Goal: Information Seeking & Learning: Learn about a topic

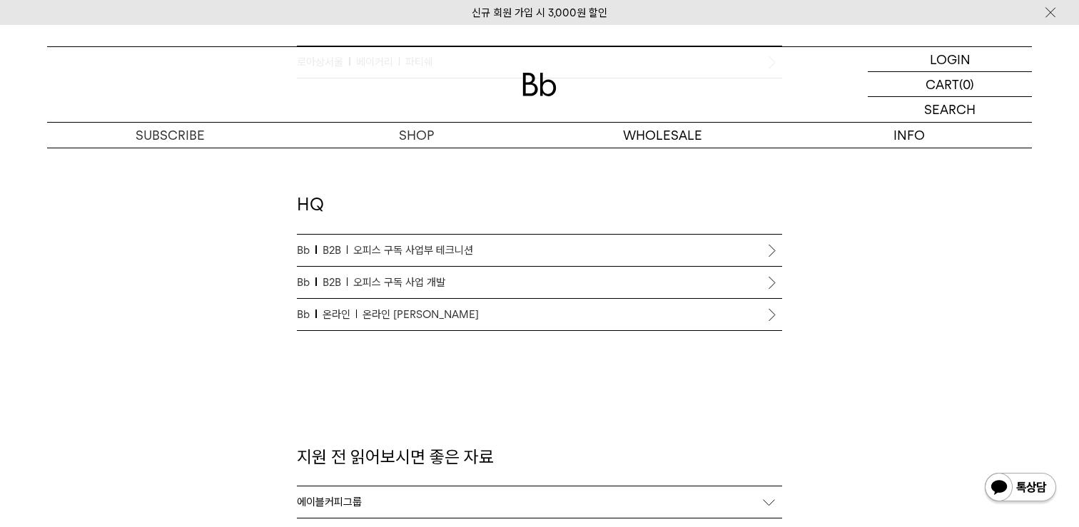
scroll to position [1290, 0]
click at [394, 315] on span "온라인 [PERSON_NAME]" at bounding box center [421, 311] width 116 height 17
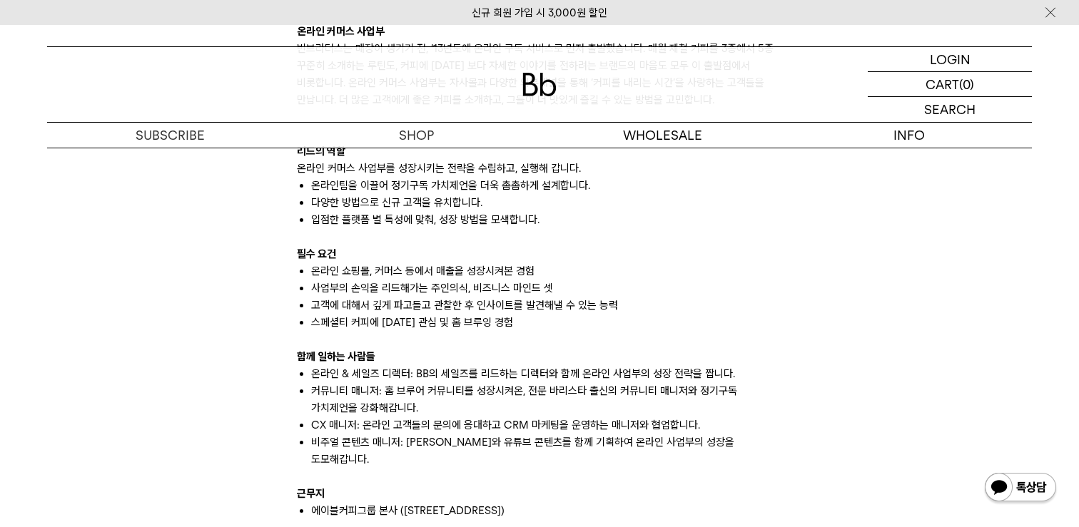
scroll to position [1063, 0]
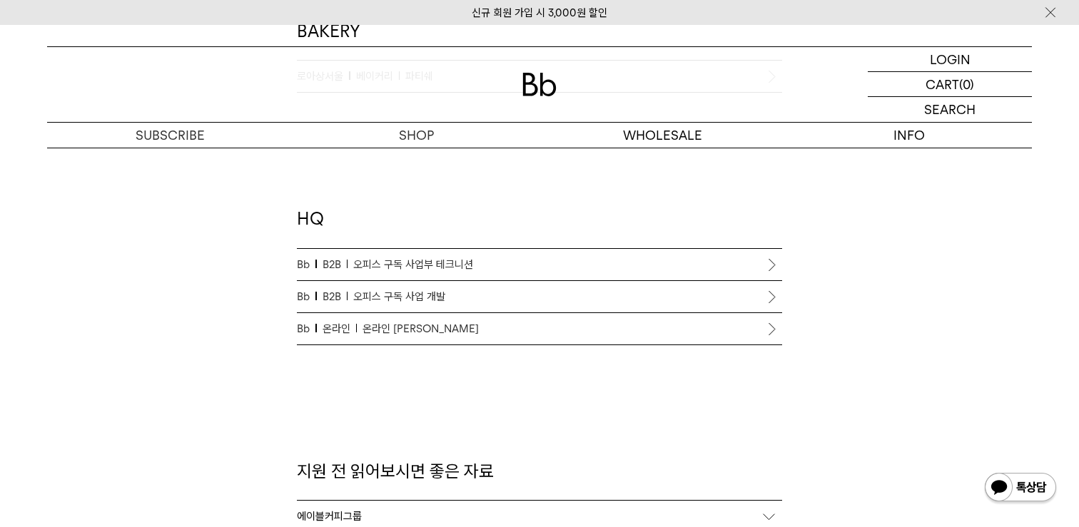
scroll to position [1273, 0]
